Goal: Transaction & Acquisition: Purchase product/service

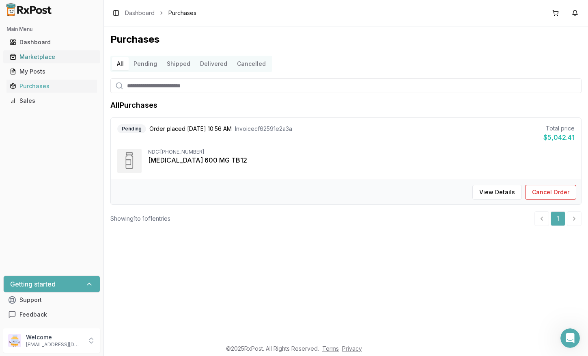
click at [39, 52] on link "Marketplace" at bounding box center [51, 57] width 91 height 15
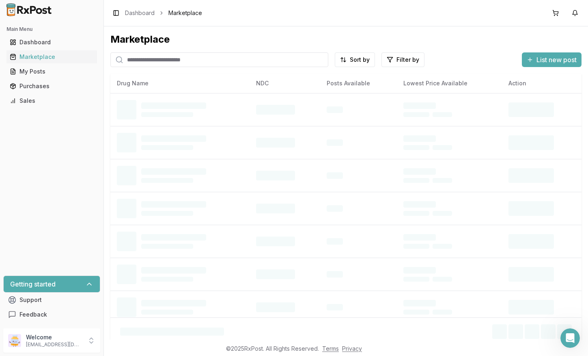
click at [159, 62] on input "search" at bounding box center [219, 59] width 218 height 15
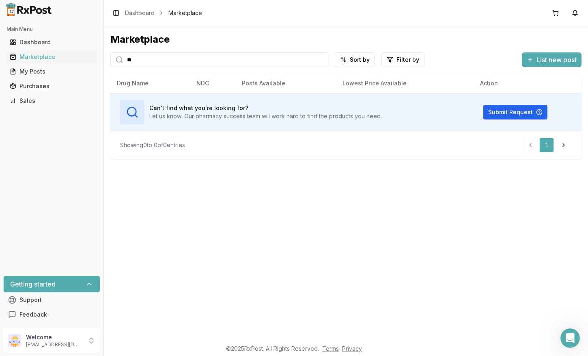
type input "*"
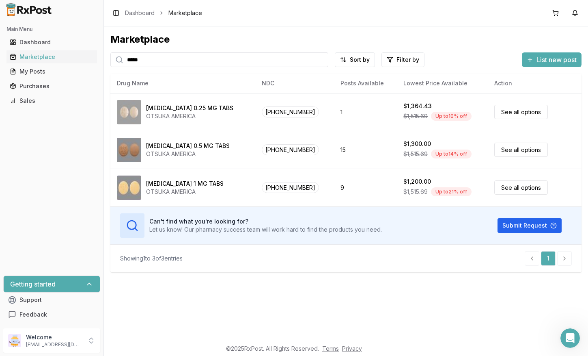
drag, startPoint x: 154, startPoint y: 61, endPoint x: 119, endPoint y: 62, distance: 34.9
click at [119, 62] on input "*****" at bounding box center [219, 59] width 218 height 15
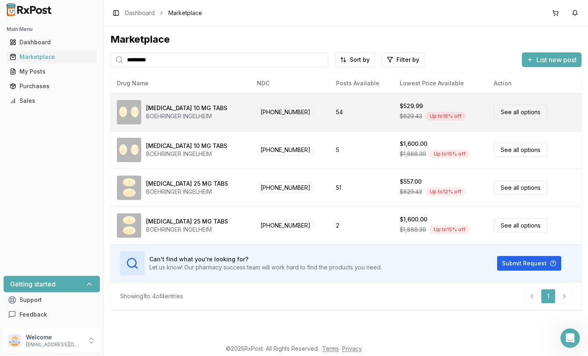
type input "*********"
click at [510, 110] on link "See all options" at bounding box center [521, 112] width 54 height 14
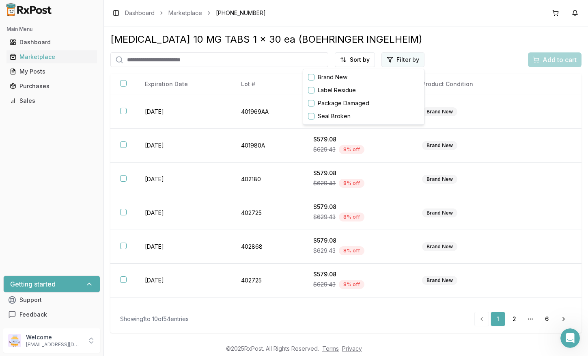
click at [403, 58] on html "Main Menu Dashboard Marketplace My Posts Purchases Sales Getting started Suppor…" at bounding box center [294, 178] width 588 height 356
click at [342, 116] on label "Seal Broken" at bounding box center [334, 116] width 33 height 8
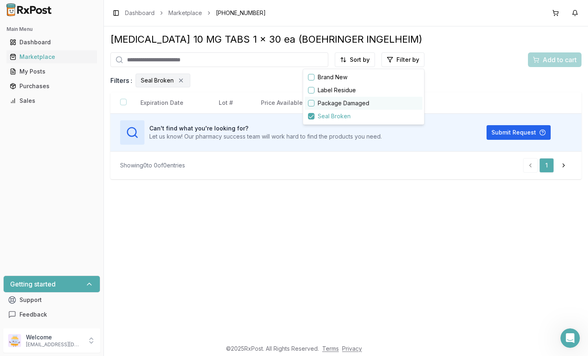
click at [349, 101] on label "Package Damaged" at bounding box center [344, 103] width 52 height 8
click at [309, 113] on div "Seal Broken" at bounding box center [364, 116] width 118 height 13
click at [309, 87] on div "Label Residue" at bounding box center [364, 90] width 118 height 13
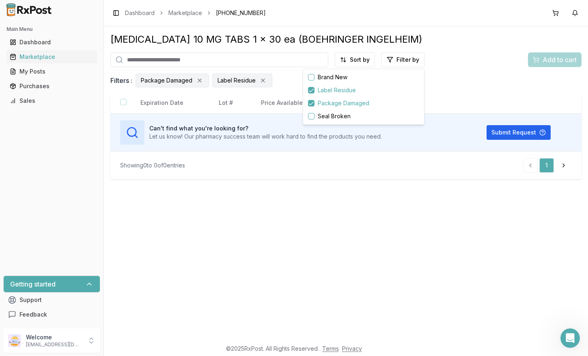
click at [310, 101] on button "button" at bounding box center [311, 103] width 6 height 6
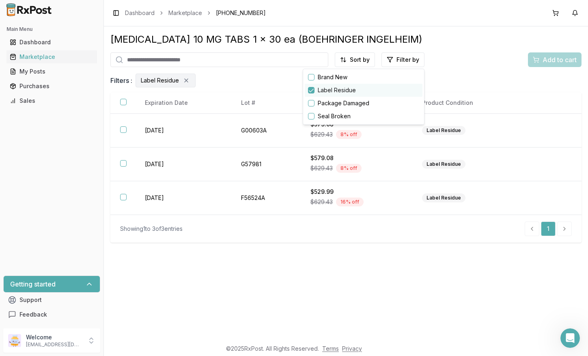
click at [310, 89] on button "button" at bounding box center [311, 90] width 6 height 6
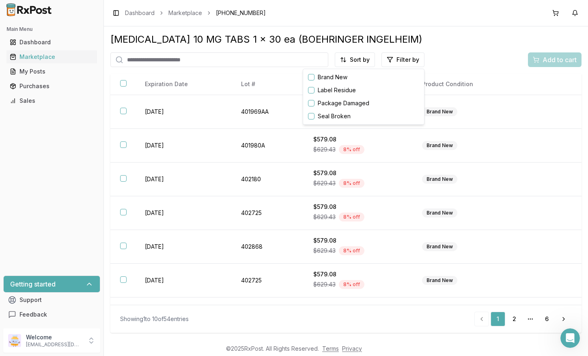
click at [534, 119] on html "Main Menu Dashboard Marketplace My Posts Purchases Sales Getting started Suppor…" at bounding box center [294, 178] width 588 height 356
click at [517, 320] on link "2" at bounding box center [514, 319] width 15 height 15
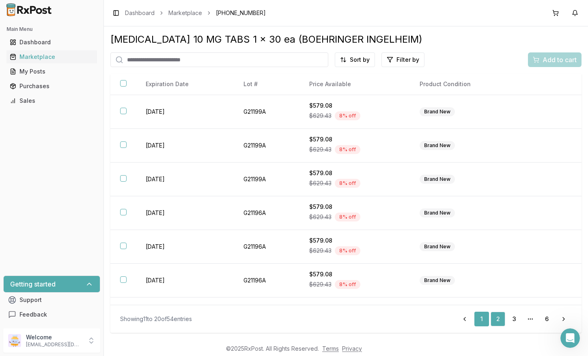
click at [485, 318] on link "1" at bounding box center [482, 319] width 15 height 15
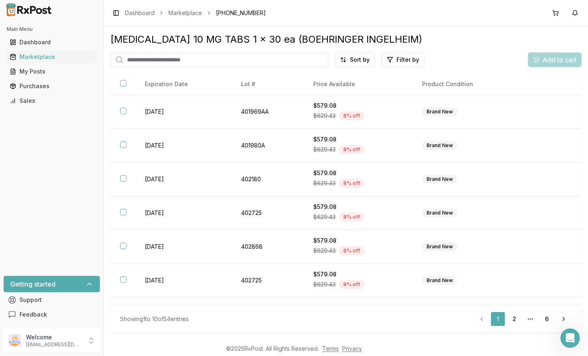
click at [211, 59] on input "search" at bounding box center [219, 59] width 218 height 15
type input "*******"
